Goal: Transaction & Acquisition: Purchase product/service

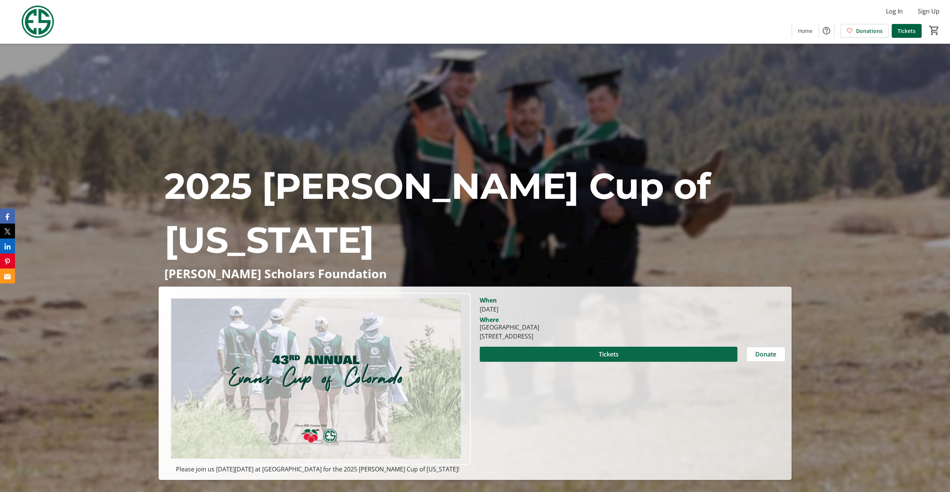
click at [690, 357] on span at bounding box center [609, 354] width 258 height 18
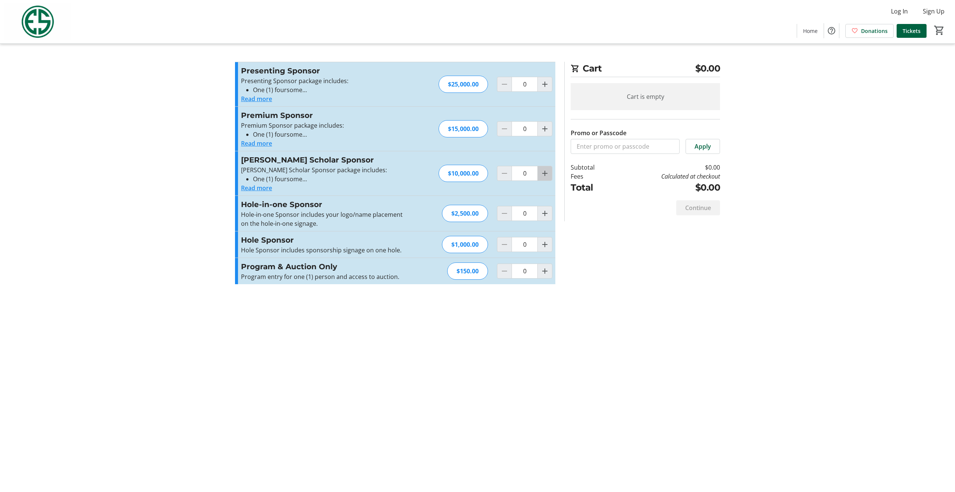
click at [545, 171] on mat-icon "Increment by one" at bounding box center [545, 173] width 9 height 9
type input "1"
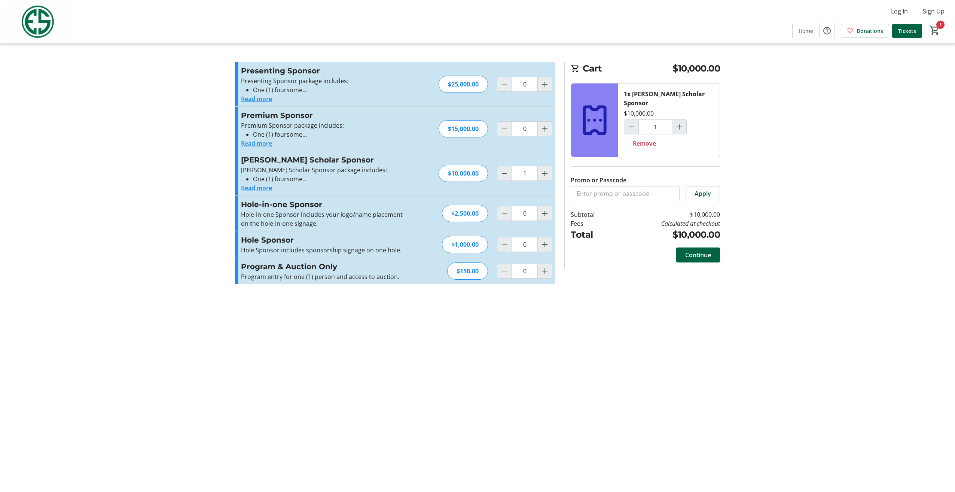
click at [258, 189] on button "Read more" at bounding box center [256, 187] width 31 height 9
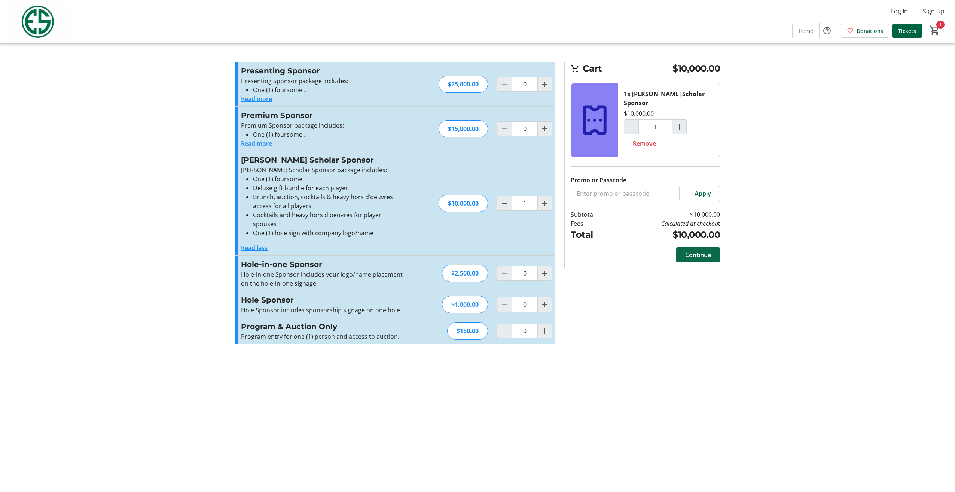
click at [694, 250] on span "Continue" at bounding box center [699, 254] width 26 height 9
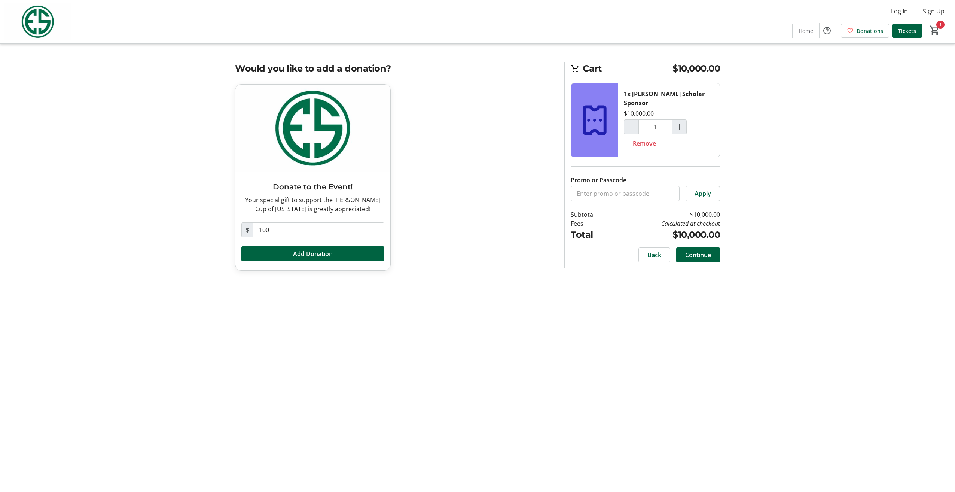
click at [487, 229] on div "Donate to the Event! Your special gift to support the [PERSON_NAME] Cup of [US_…" at bounding box center [395, 181] width 329 height 195
click at [707, 250] on span "Continue" at bounding box center [699, 254] width 26 height 9
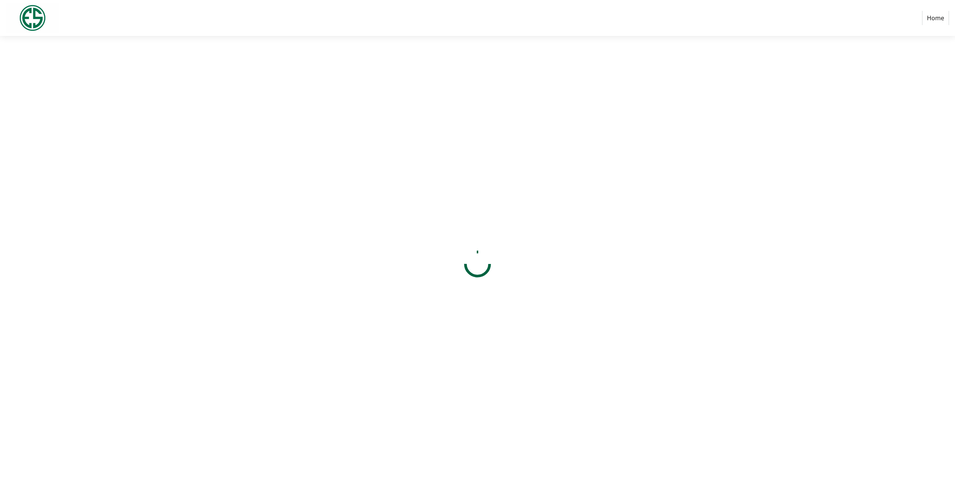
select select "US"
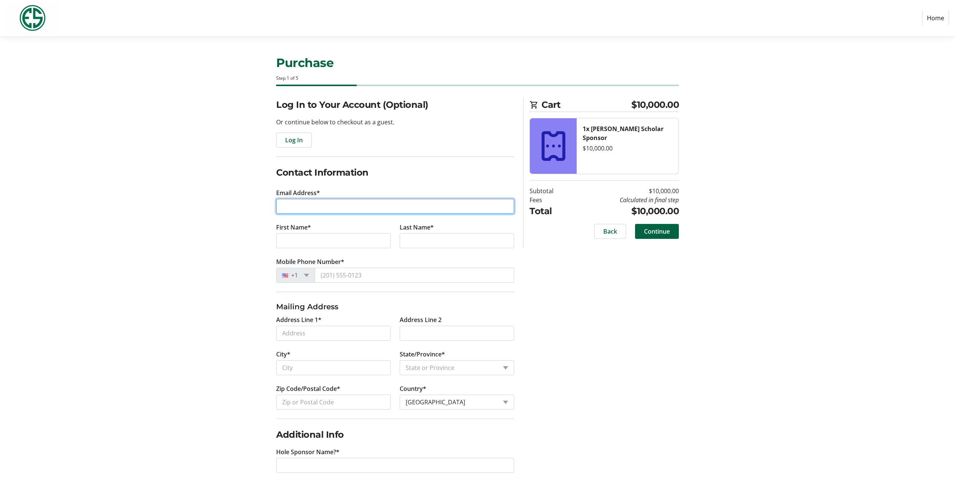
drag, startPoint x: 303, startPoint y: 201, endPoint x: 397, endPoint y: 217, distance: 95.6
click at [306, 203] on input "Email Address*" at bounding box center [395, 206] width 238 height 15
type input "[PERSON_NAME][EMAIL_ADDRESS][DOMAIN_NAME]"
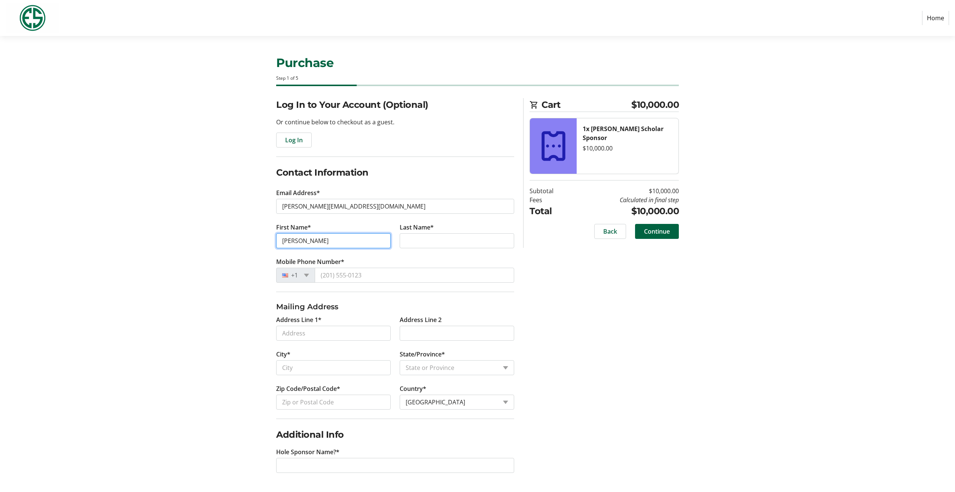
type input "[PERSON_NAME]"
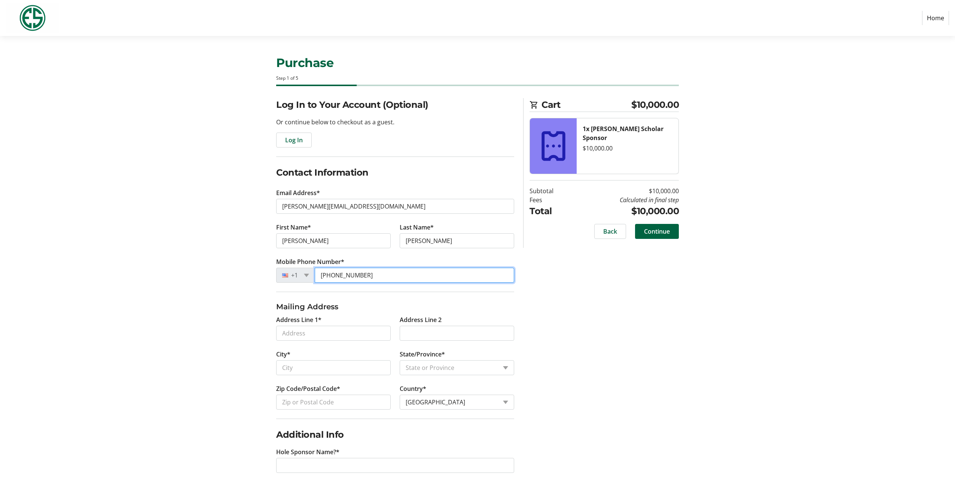
type input "[PHONE_NUMBER]"
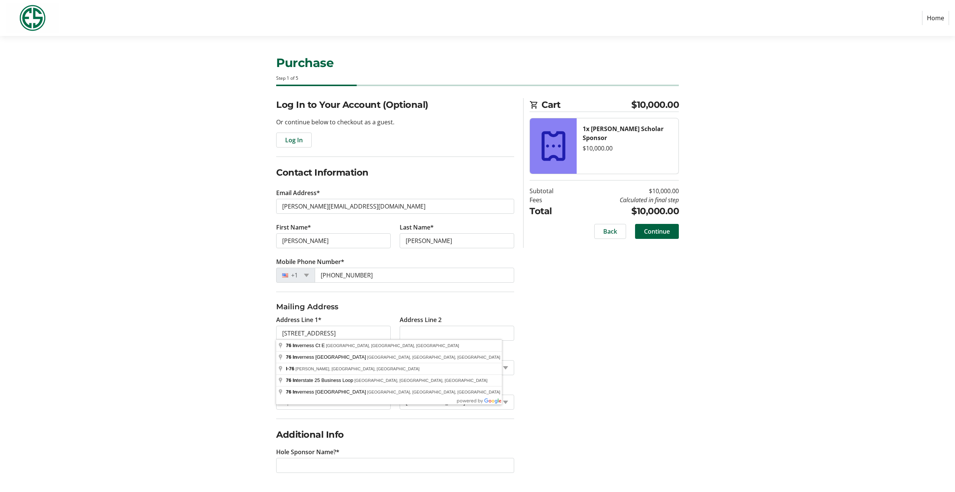
type input "[STREET_ADDRESS]"
type input "[GEOGRAPHIC_DATA]"
select select "CO"
type input "80112"
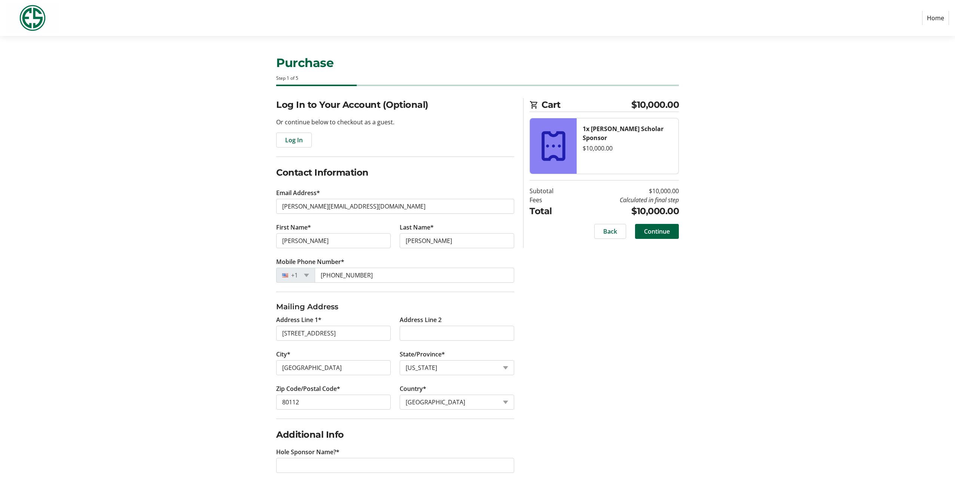
click at [648, 374] on div "Log In to Your Account (Optional) Or continue below to checkout as a guest. Log…" at bounding box center [478, 294] width 494 height 393
click at [347, 458] on input "Hole Sponsor Name?*" at bounding box center [395, 465] width 238 height 15
type input "E2 Optics"
click at [656, 227] on button "Continue" at bounding box center [657, 231] width 44 height 15
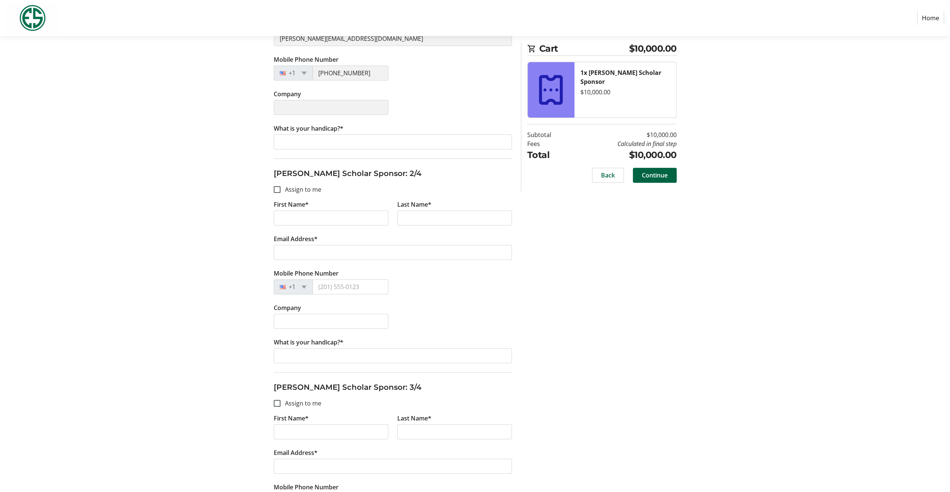
scroll to position [225, 0]
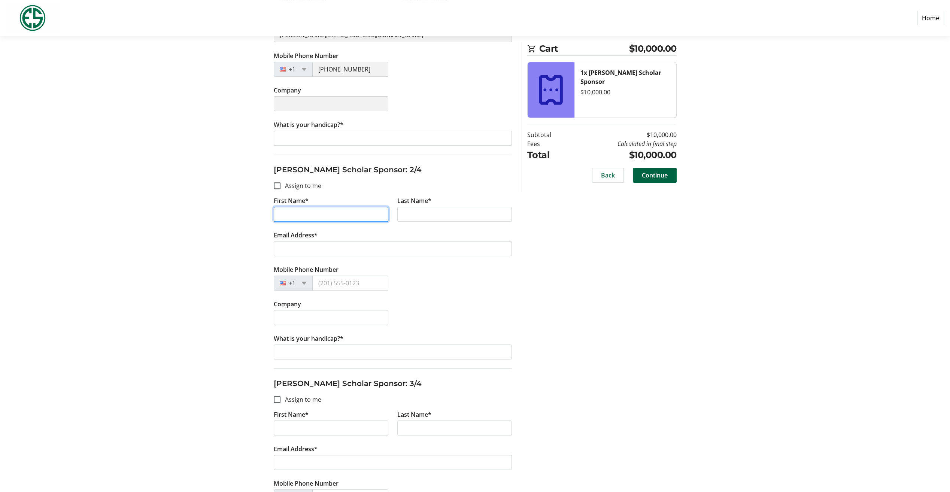
click at [317, 216] on input "First Name*" at bounding box center [331, 214] width 115 height 15
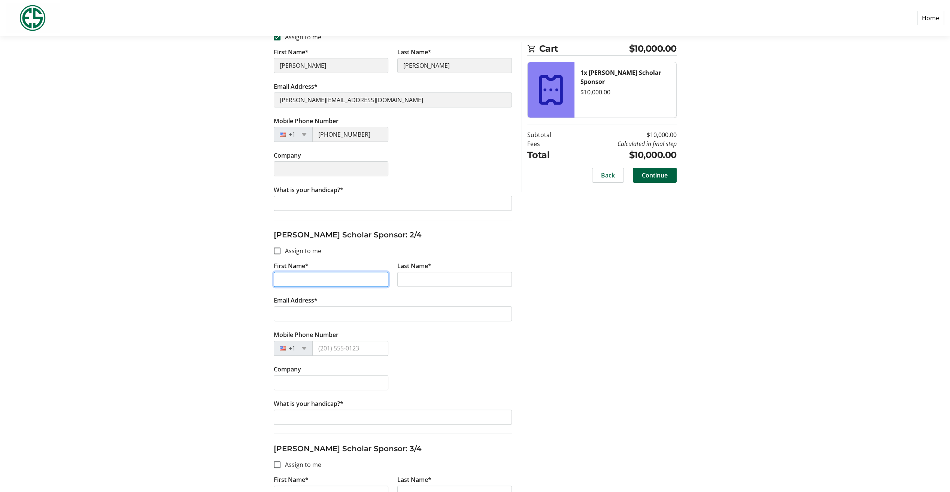
scroll to position [37, 0]
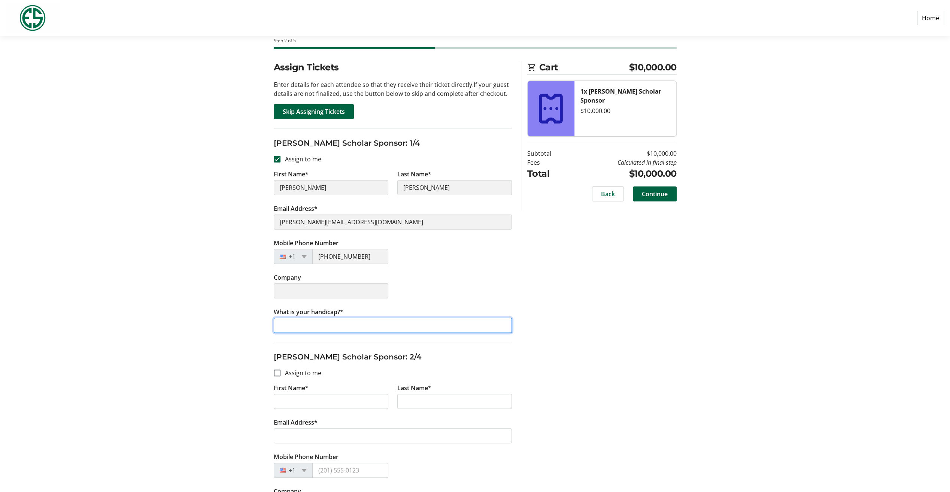
click at [315, 325] on input "What is your handicap?*" at bounding box center [393, 325] width 238 height 15
type input "8.2"
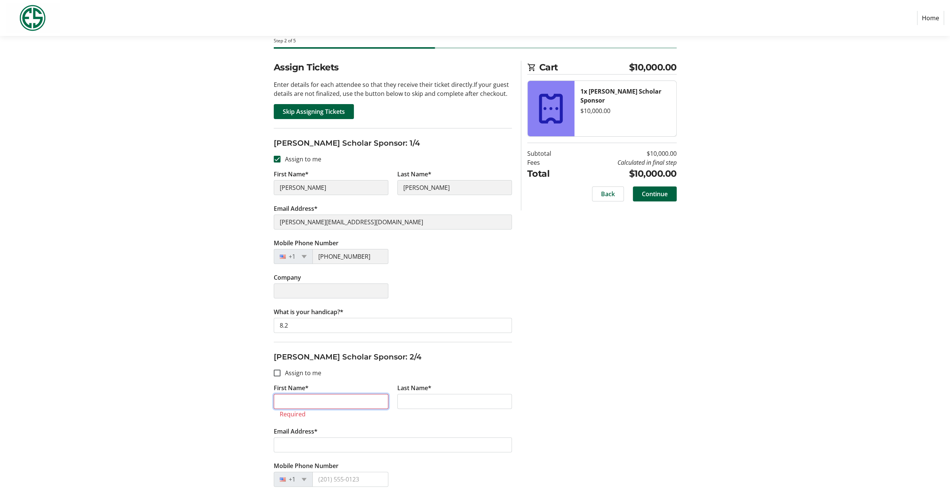
click at [313, 398] on input "First Name*" at bounding box center [331, 401] width 115 height 15
type input "[PERSON_NAME]"
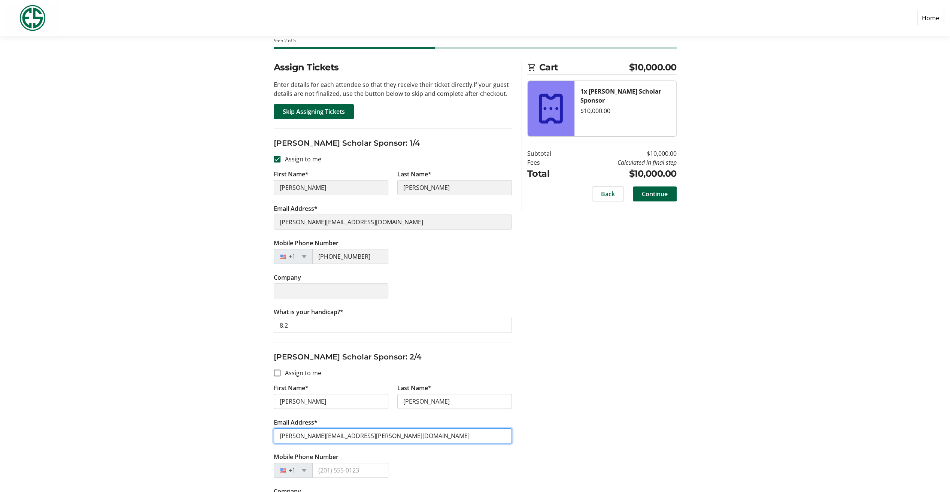
type input "[PERSON_NAME][EMAIL_ADDRESS][PERSON_NAME][DOMAIN_NAME]"
drag, startPoint x: 353, startPoint y: 470, endPoint x: 353, endPoint y: 459, distance: 11.6
click at [354, 468] on input "Mobile Phone Number" at bounding box center [350, 470] width 76 height 15
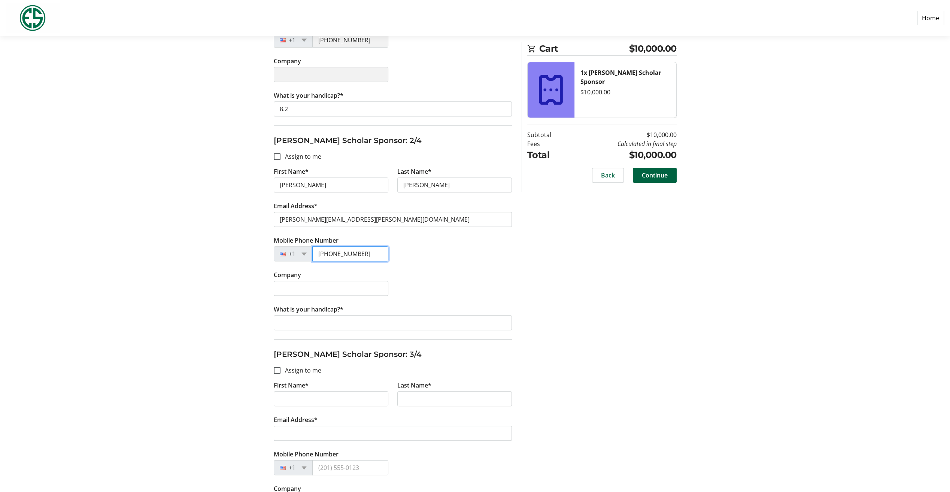
scroll to position [262, 0]
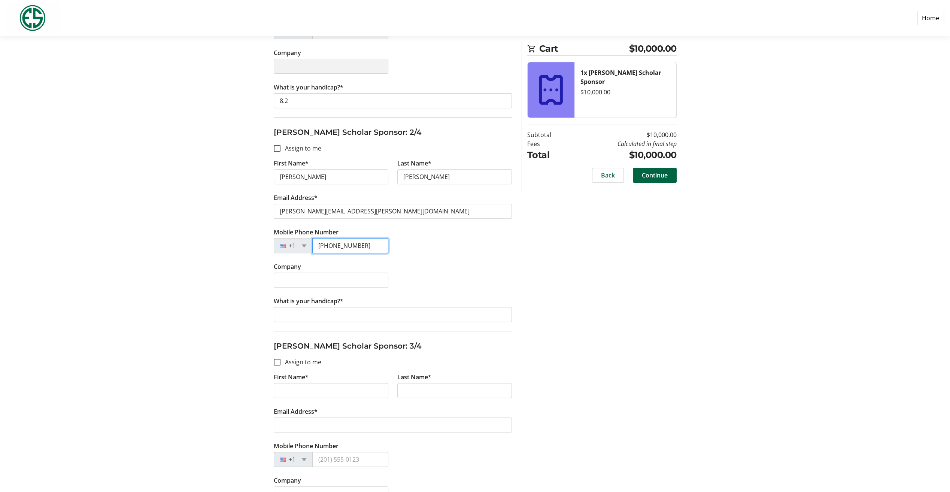
type input "[PHONE_NUMBER]"
click at [302, 277] on input "Company" at bounding box center [331, 280] width 115 height 15
click at [356, 313] on input "What is your handicap?*" at bounding box center [393, 314] width 238 height 15
type input "2.6"
click at [311, 385] on input "First Name*" at bounding box center [331, 390] width 115 height 15
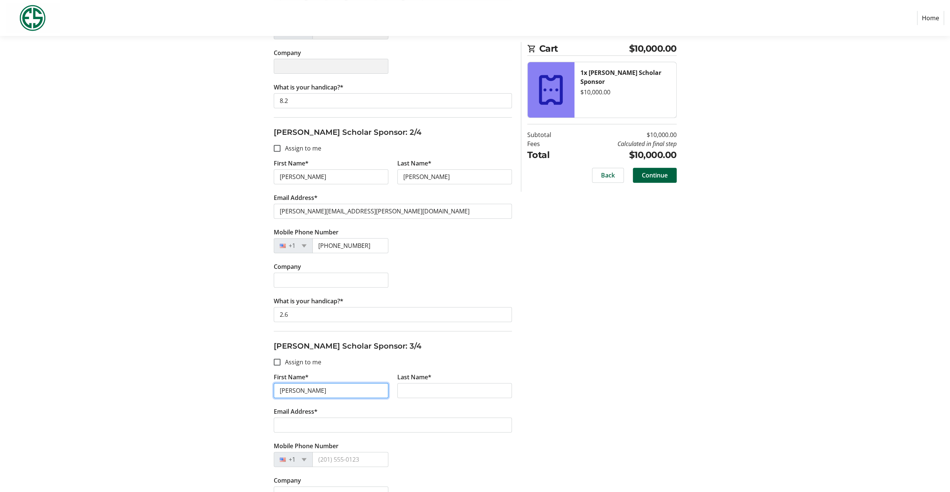
type input "[PERSON_NAME]"
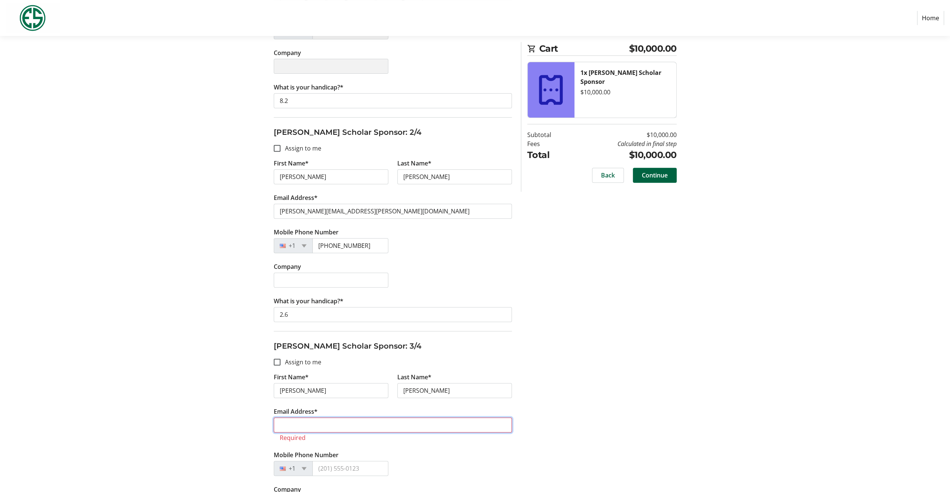
click at [314, 418] on input "Email Address*" at bounding box center [393, 424] width 238 height 15
paste input "[PERSON_NAME][EMAIL_ADDRESS][PERSON_NAME][DOMAIN_NAME]"
type input "[PERSON_NAME][EMAIL_ADDRESS][PERSON_NAME][DOMAIN_NAME]"
click at [334, 452] on input "Mobile Phone Number" at bounding box center [350, 459] width 76 height 15
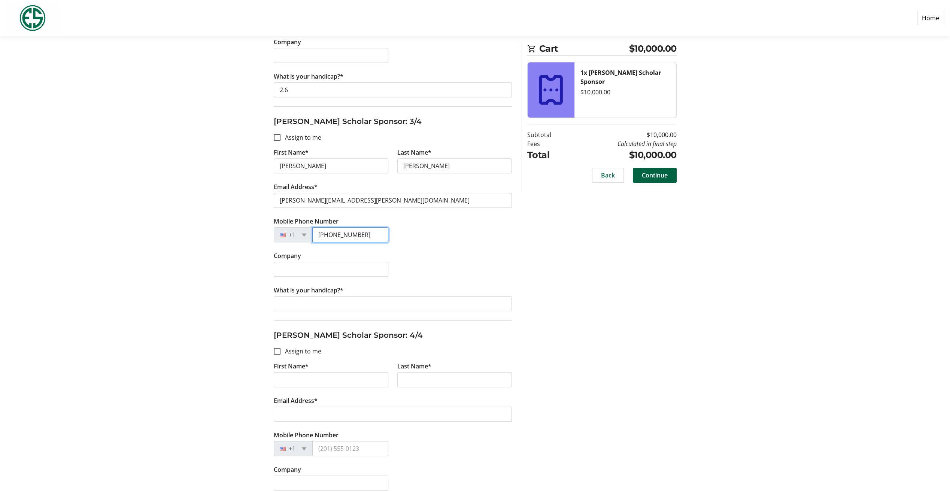
type input "[PHONE_NUMBER]"
click at [300, 304] on input "What is your handicap?*" at bounding box center [393, 303] width 238 height 15
type input "6.9"
click at [304, 373] on input "First Name*" at bounding box center [331, 379] width 115 height 15
type input "[PERSON_NAME]"
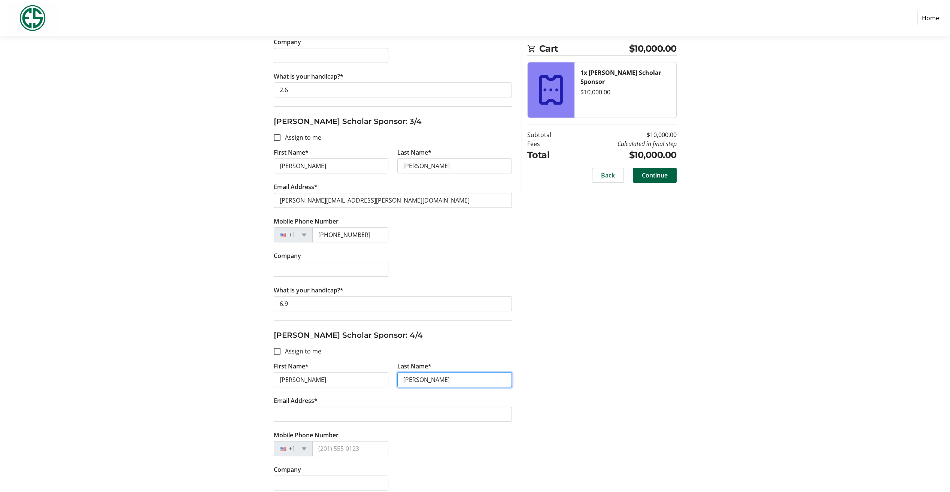
type input "[PERSON_NAME]"
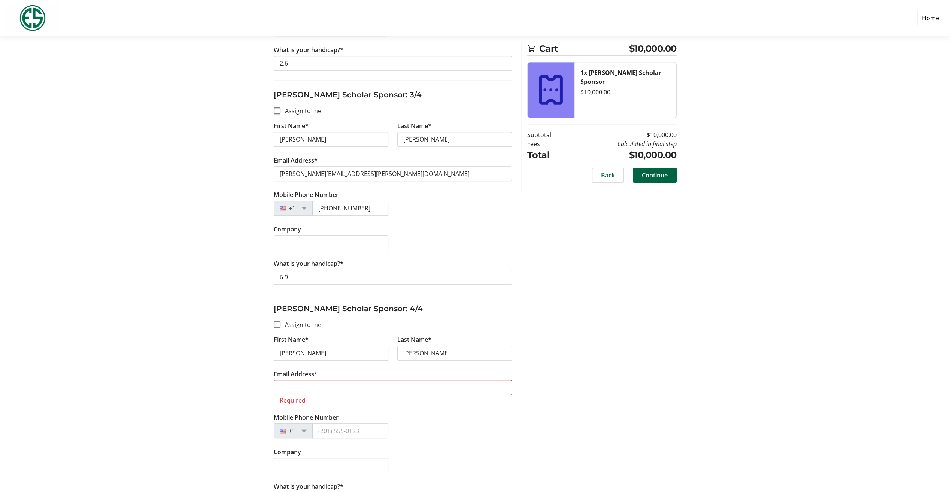
scroll to position [533, 0]
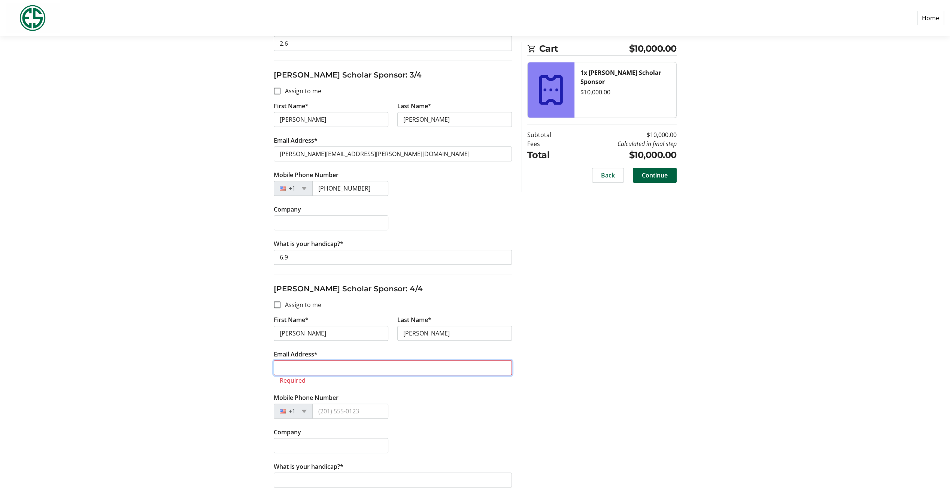
click at [294, 361] on input "Email Address*" at bounding box center [393, 367] width 238 height 15
paste input "[PERSON_NAME][EMAIL_ADDRESS][PERSON_NAME][DOMAIN_NAME]"
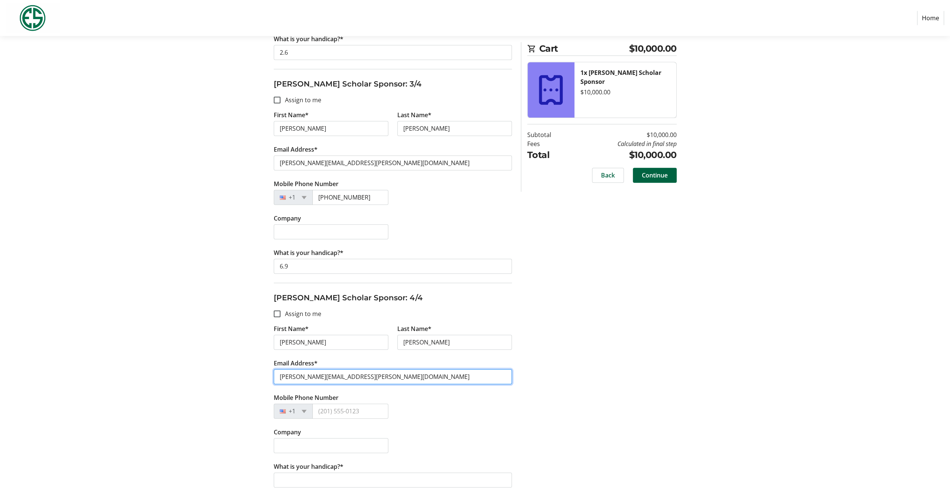
type input "[PERSON_NAME][EMAIL_ADDRESS][PERSON_NAME][DOMAIN_NAME]"
click at [348, 408] on input "Mobile Phone Number" at bounding box center [350, 411] width 76 height 15
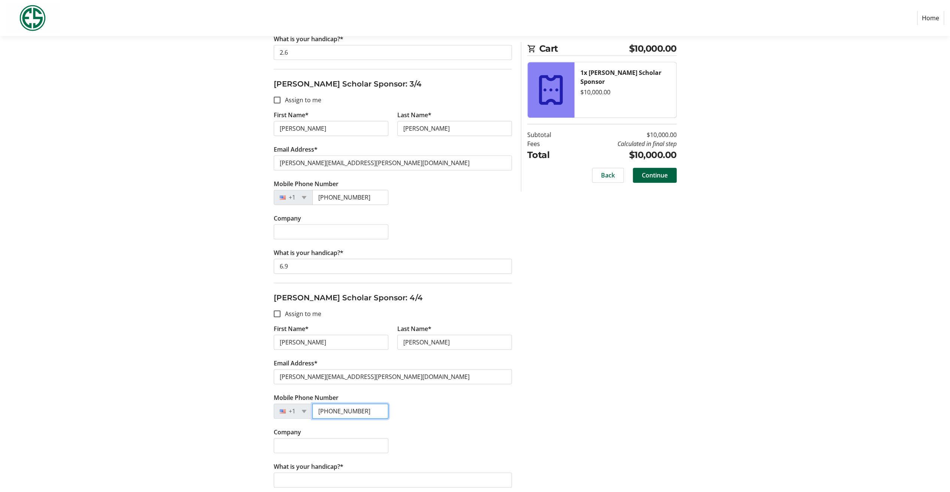
type input "[PHONE_NUMBER]"
click at [330, 479] on input "What is your handicap?*" at bounding box center [393, 479] width 238 height 15
type input "+2.2"
click at [658, 172] on span "Continue" at bounding box center [655, 175] width 26 height 9
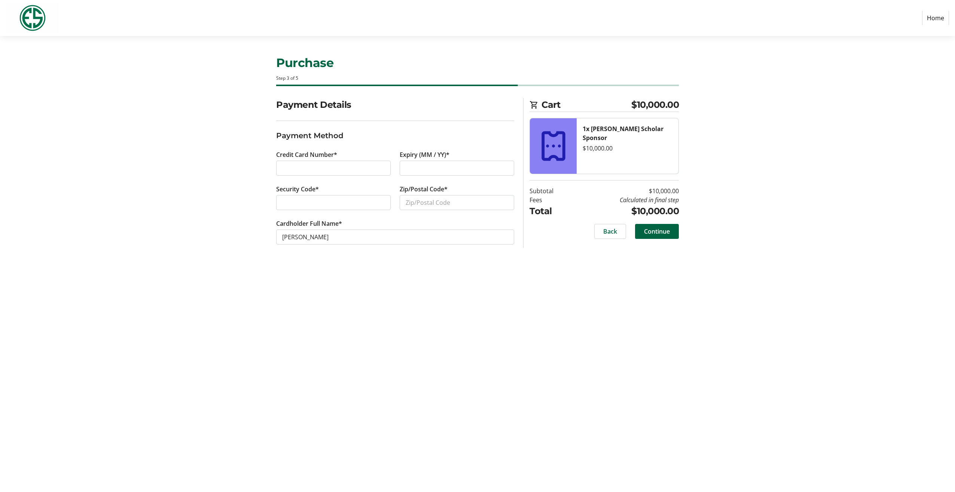
click at [332, 162] on div at bounding box center [333, 168] width 115 height 15
type input "80112"
click at [302, 236] on input "[PERSON_NAME]" at bounding box center [395, 237] width 238 height 15
type input "[PERSON_NAME]"
click at [660, 229] on span "Continue" at bounding box center [657, 231] width 26 height 9
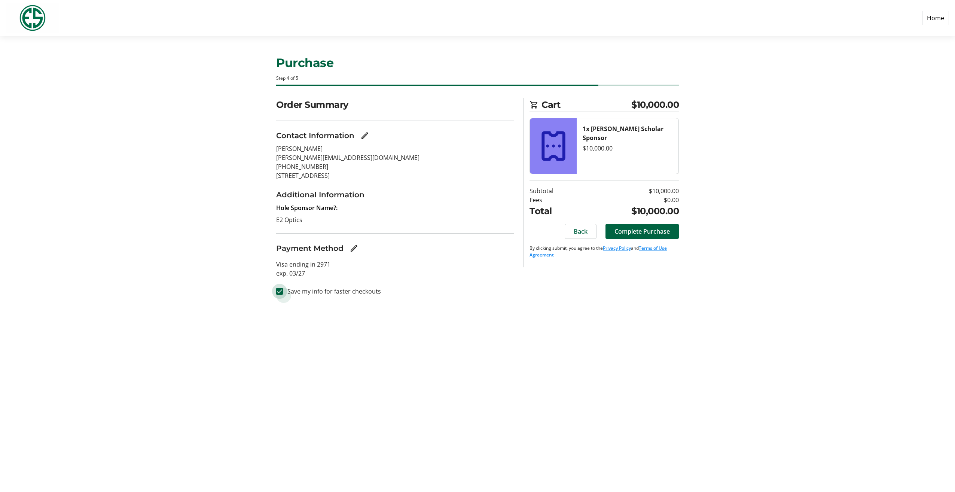
click at [279, 291] on input "Save my info for faster checkouts" at bounding box center [279, 291] width 7 height 7
checkbox input "false"
click at [641, 230] on span "Complete Purchase" at bounding box center [642, 231] width 55 height 9
